Goal: Find contact information: Find contact information

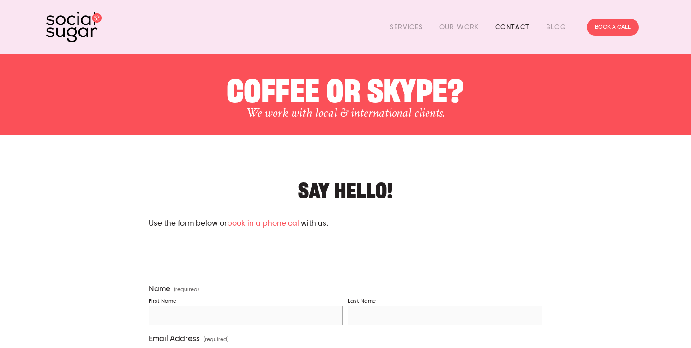
click at [511, 23] on link "Contact" at bounding box center [512, 27] width 35 height 14
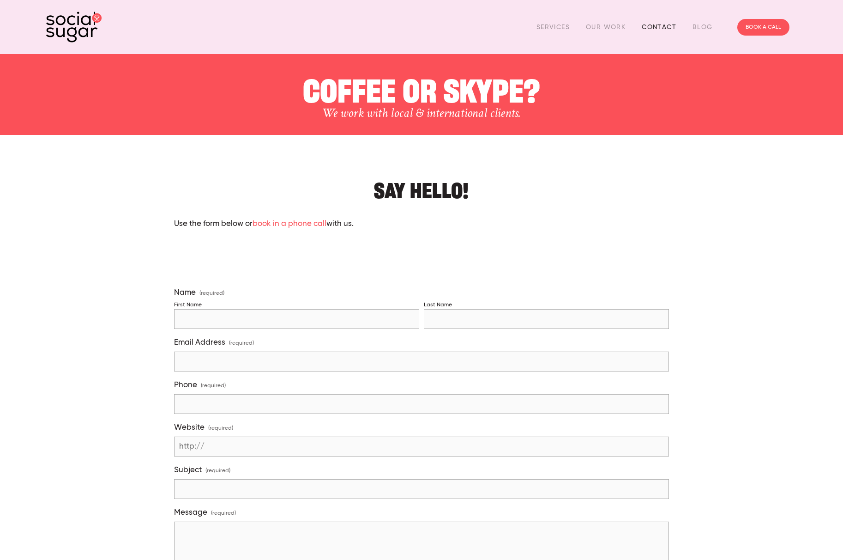
click at [659, 27] on link "Contact" at bounding box center [659, 27] width 35 height 14
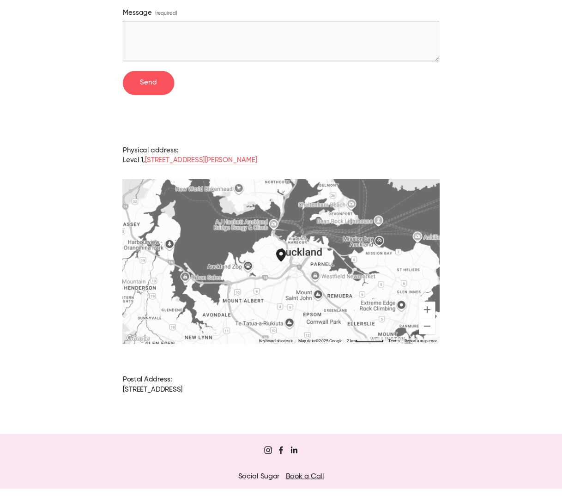
scroll to position [501, 0]
